Goal: Information Seeking & Learning: Learn about a topic

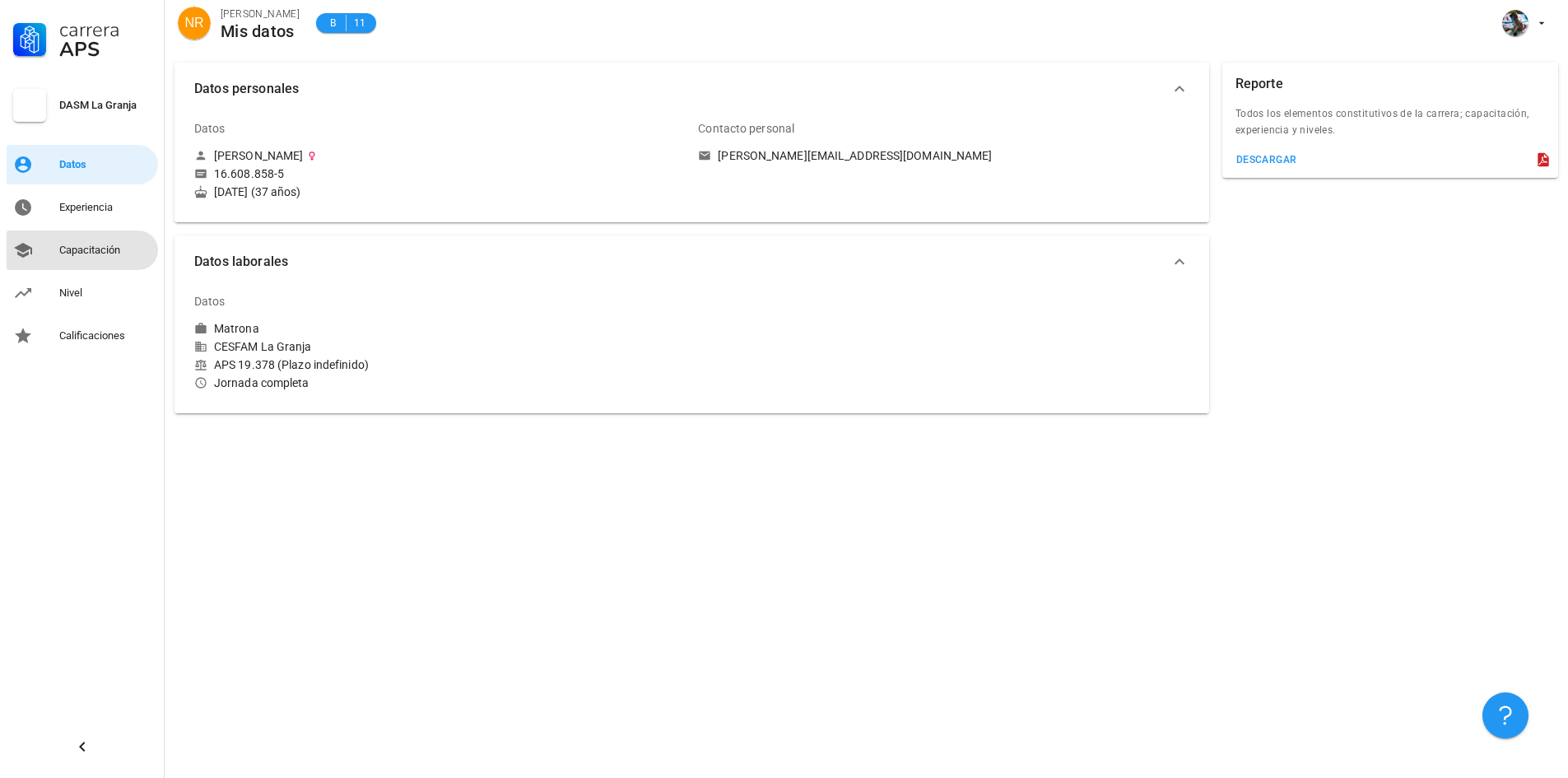
click at [95, 249] on div "Capacitación" at bounding box center [105, 251] width 92 height 13
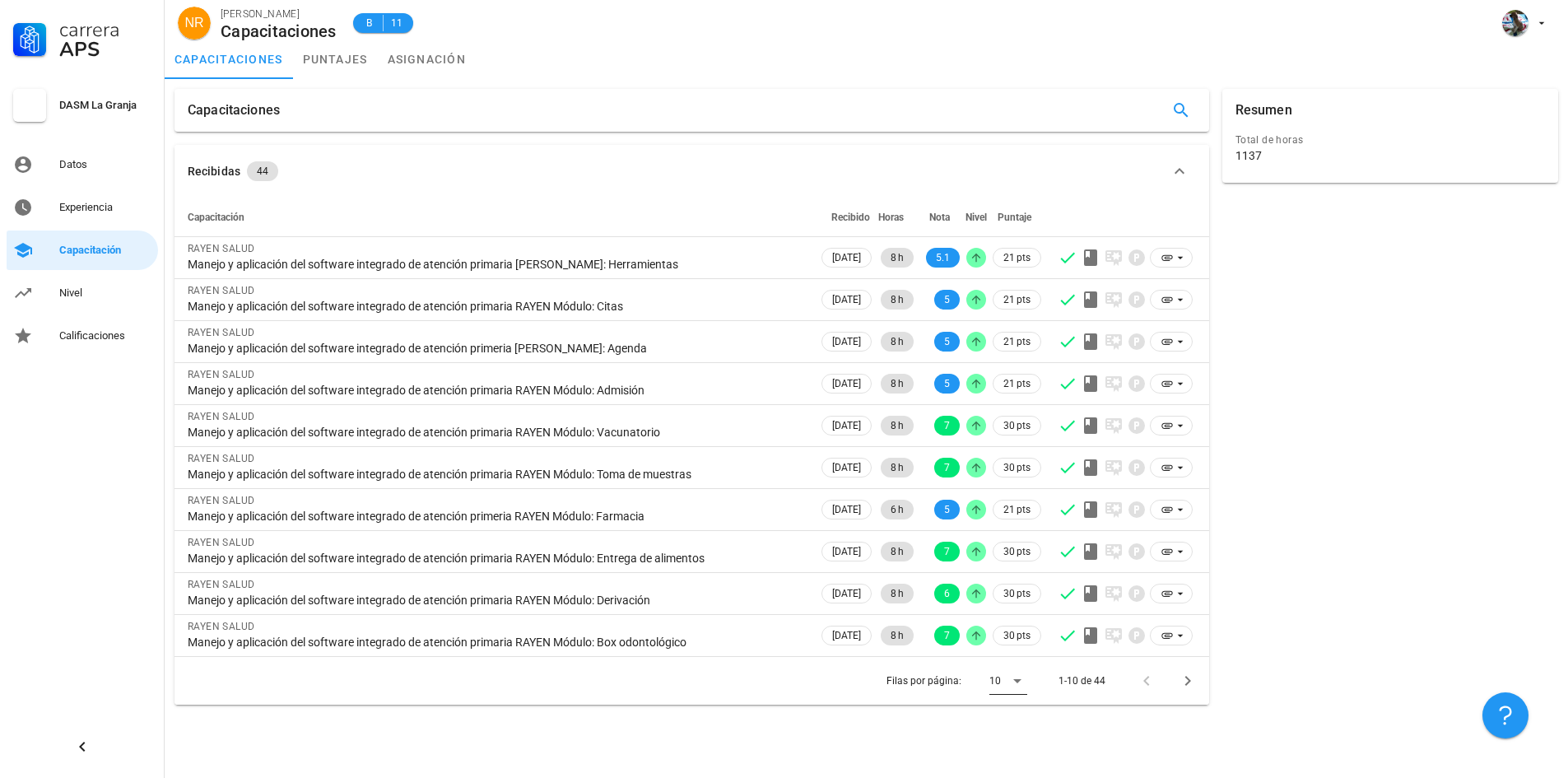
click at [1023, 680] on icon at bounding box center [1017, 680] width 20 height 20
click at [1023, 752] on div "Todos" at bounding box center [1022, 741] width 36 height 35
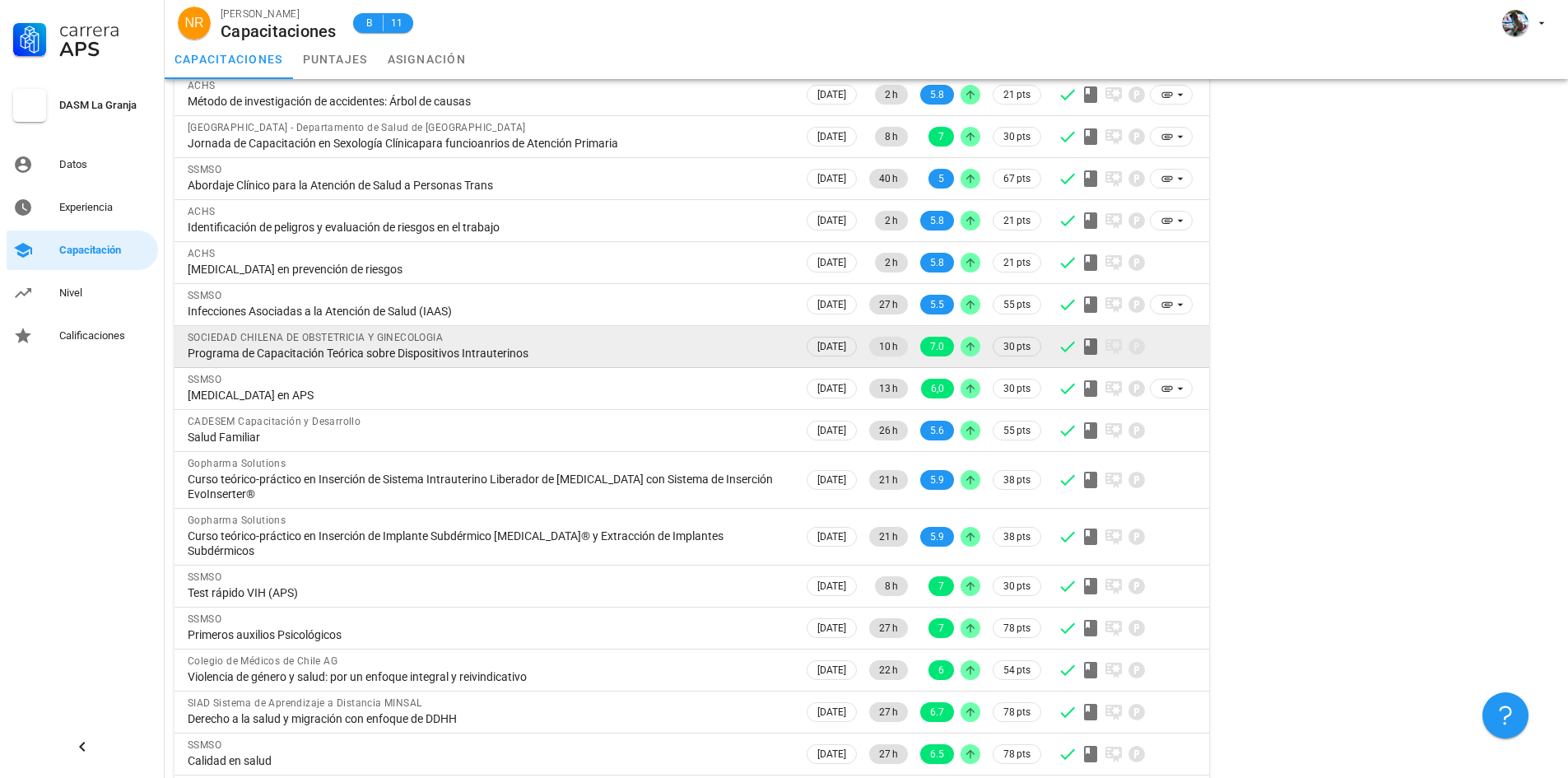
scroll to position [905, 0]
